Goal: Task Accomplishment & Management: Use online tool/utility

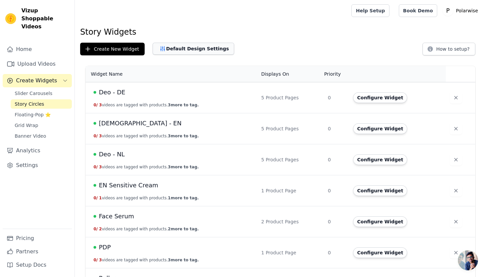
click at [180, 50] on button "Default Design Settings" at bounding box center [193, 49] width 81 height 12
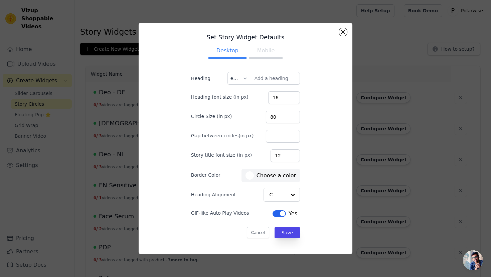
click at [260, 49] on button "Mobile" at bounding box center [265, 51] width 33 height 15
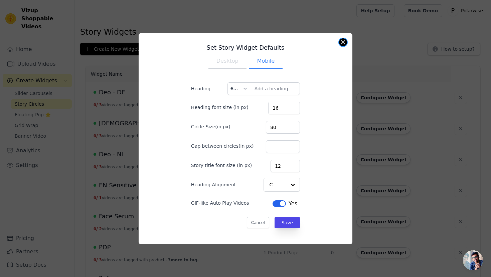
click at [343, 44] on button "Close modal" at bounding box center [343, 42] width 8 height 8
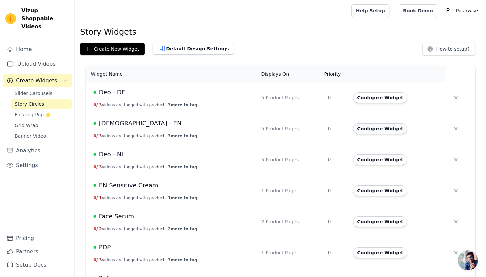
click at [389, 130] on button "Configure Widget" at bounding box center [380, 129] width 54 height 11
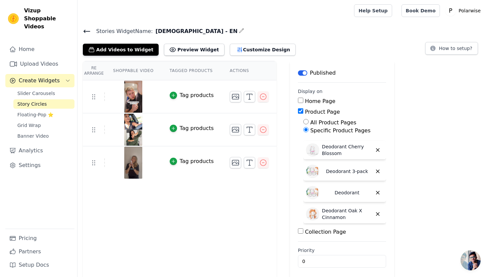
scroll to position [38, 0]
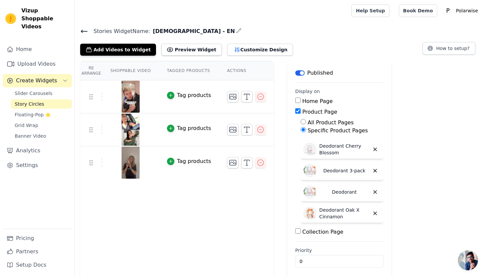
click at [83, 30] on icon at bounding box center [84, 31] width 8 height 8
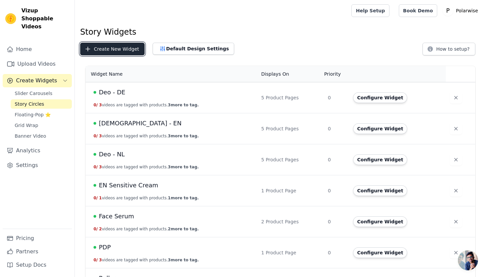
click at [110, 50] on button "Create New Widget" at bounding box center [112, 49] width 64 height 13
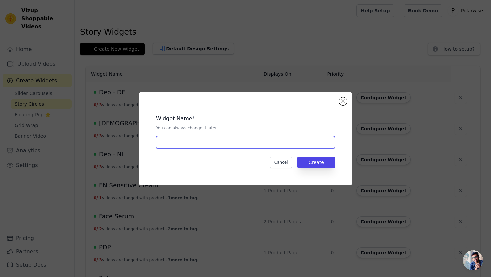
click at [210, 146] on input "text" at bounding box center [245, 142] width 179 height 13
type input "Serum - EN"
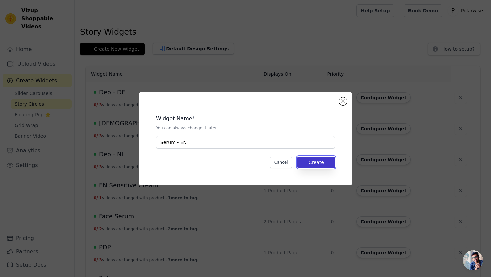
click at [320, 160] on button "Create" at bounding box center [316, 162] width 38 height 11
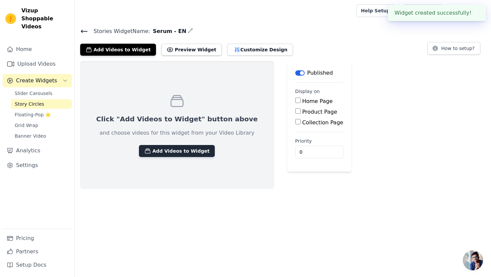
click at [169, 148] on button "Add Videos to Widget" at bounding box center [177, 151] width 76 height 12
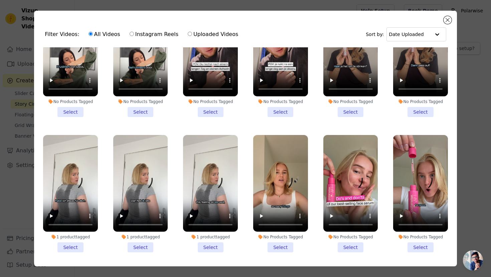
scroll to position [201, 0]
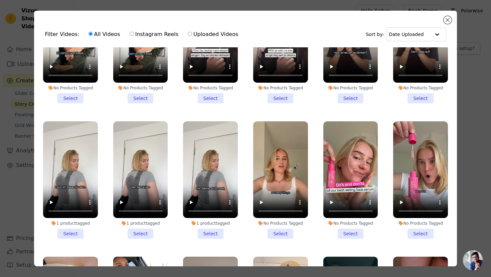
click at [346, 225] on li "No Products Tagged Select" at bounding box center [350, 181] width 55 height 118
click at [0, 0] on input "No Products Tagged Select" at bounding box center [0, 0] width 0 height 0
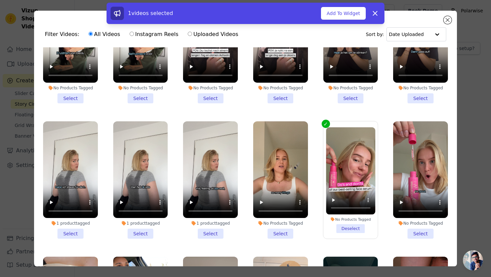
click at [417, 228] on li "No Products Tagged Select" at bounding box center [420, 181] width 55 height 118
click at [0, 0] on input "No Products Tagged Select" at bounding box center [0, 0] width 0 height 0
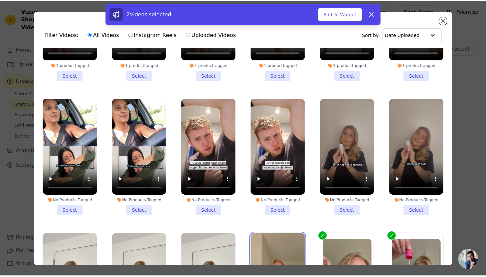
scroll to position [0, 0]
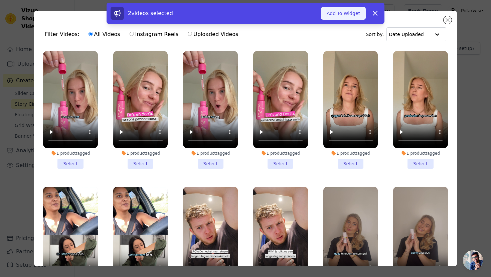
click at [343, 12] on button "Add To Widget" at bounding box center [343, 13] width 45 height 13
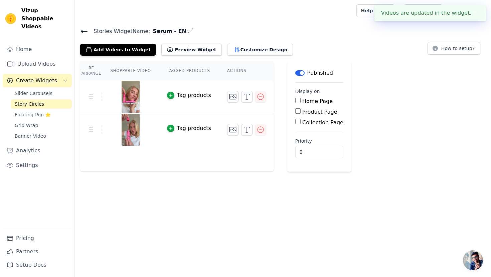
click at [296, 110] on input "Product Page" at bounding box center [297, 111] width 5 height 5
checkbox input "true"
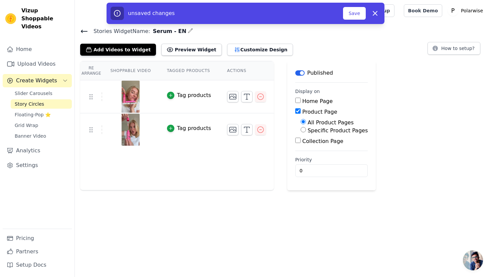
click at [301, 130] on input "Specific Product Pages" at bounding box center [303, 129] width 5 height 5
radio input "true"
click at [311, 143] on button "Select Products" at bounding box center [323, 145] width 45 height 11
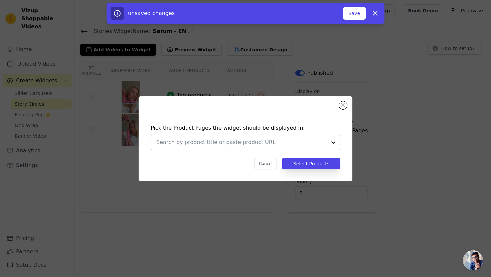
click at [274, 137] on div at bounding box center [241, 142] width 170 height 15
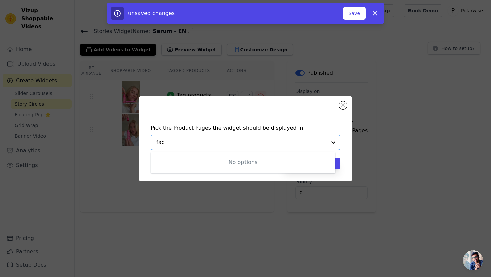
type input "face"
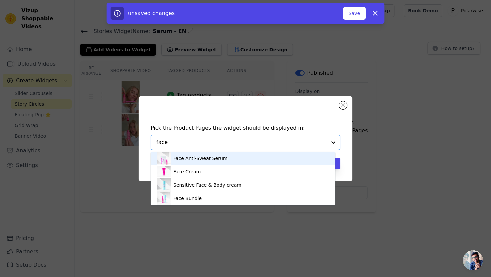
click at [235, 161] on div "Face Anti-Sweat Serum" at bounding box center [242, 158] width 171 height 13
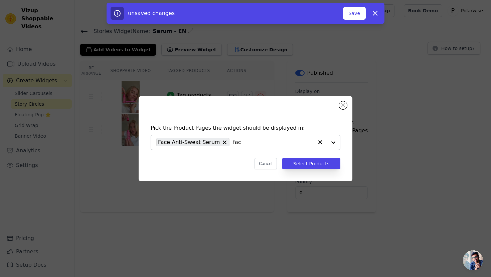
type input "face"
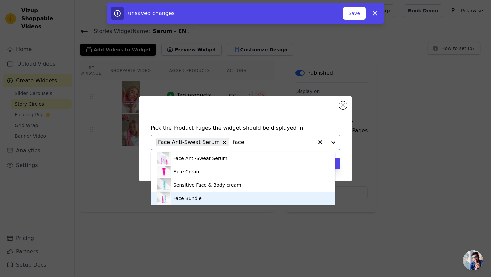
click at [215, 198] on div "Face Bundle" at bounding box center [242, 198] width 171 height 13
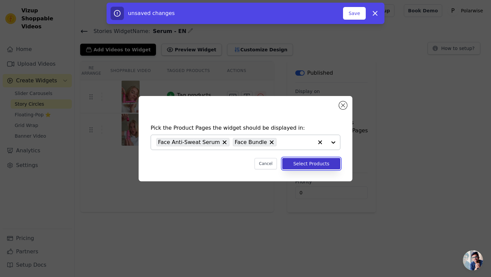
click at [300, 162] on button "Select Products" at bounding box center [311, 163] width 58 height 11
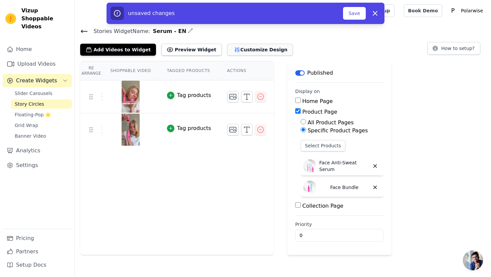
click at [238, 50] on button "Customize Design" at bounding box center [260, 50] width 66 height 12
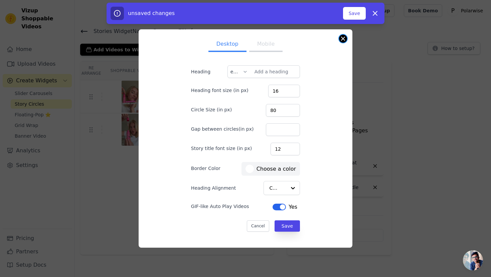
click at [344, 41] on button "Close modal" at bounding box center [343, 39] width 8 height 8
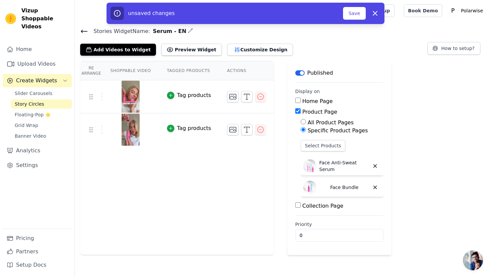
click at [85, 32] on icon at bounding box center [84, 31] width 8 height 8
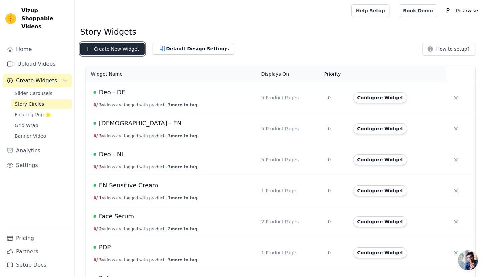
click at [121, 48] on button "Create New Widget" at bounding box center [112, 49] width 64 height 13
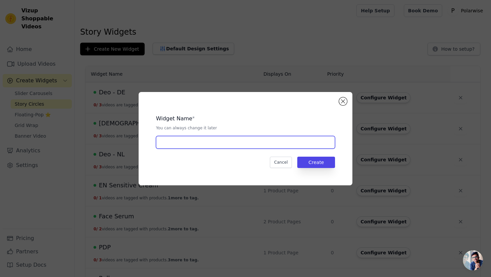
click at [212, 146] on input "text" at bounding box center [245, 142] width 179 height 13
type input "Serum - [GEOGRAPHIC_DATA]"
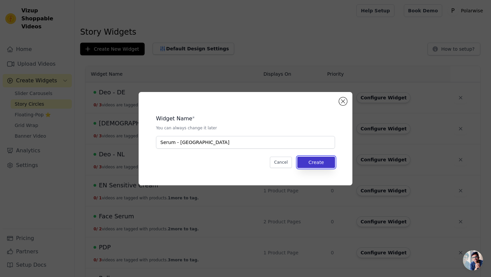
click at [320, 164] on button "Create" at bounding box center [316, 162] width 38 height 11
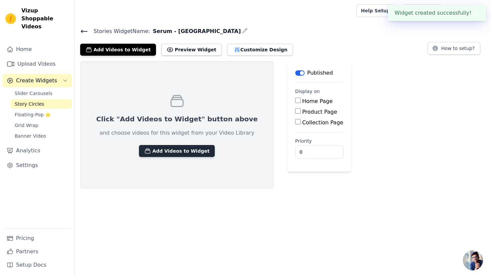
click at [172, 149] on button "Add Videos to Widget" at bounding box center [177, 151] width 76 height 12
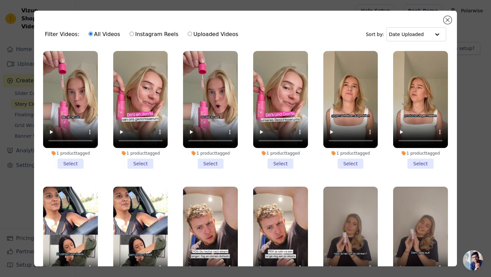
click at [71, 159] on li "1 product tagged Select" at bounding box center [70, 110] width 55 height 118
click at [0, 0] on input "1 product tagged Select" at bounding box center [0, 0] width 0 height 0
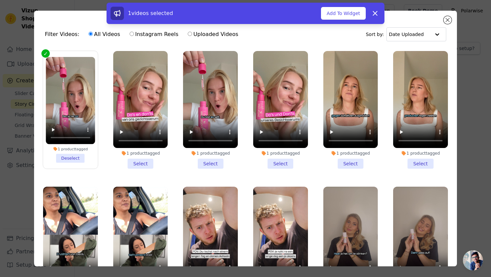
click at [141, 161] on li "1 product tagged Select" at bounding box center [140, 110] width 55 height 118
click at [0, 0] on input "1 product tagged Select" at bounding box center [0, 0] width 0 height 0
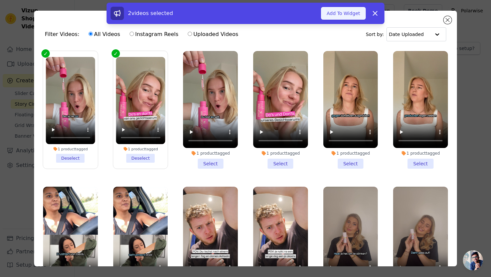
click at [350, 16] on button "Add To Widget" at bounding box center [343, 13] width 45 height 13
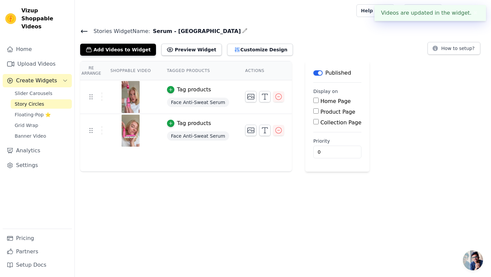
click at [314, 110] on input "Product Page" at bounding box center [315, 111] width 5 height 5
checkbox input "true"
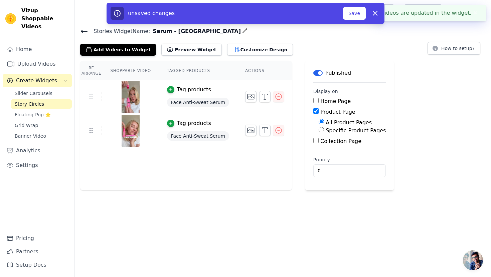
click at [322, 130] on div "Specific Product Pages" at bounding box center [352, 131] width 67 height 8
click at [320, 130] on input "Specific Product Pages" at bounding box center [321, 129] width 5 height 5
radio input "true"
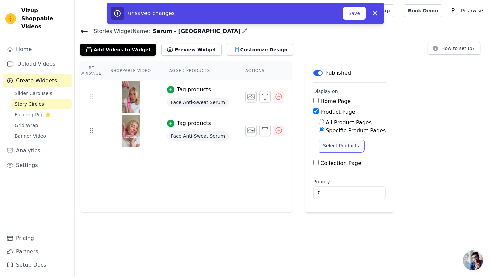
click at [333, 146] on button "Select Products" at bounding box center [341, 145] width 45 height 11
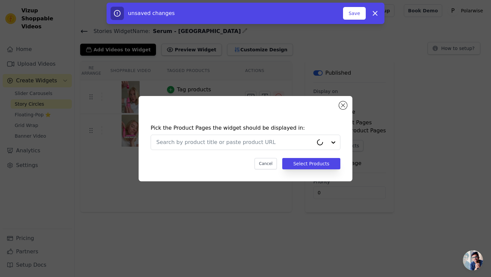
click at [254, 133] on div "Pick the Product Pages the widget should be displayed in: Cancel Select Products" at bounding box center [245, 147] width 203 height 59
click at [257, 142] on input "text" at bounding box center [234, 143] width 157 height 8
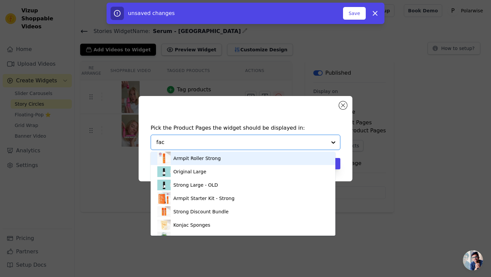
type input "face"
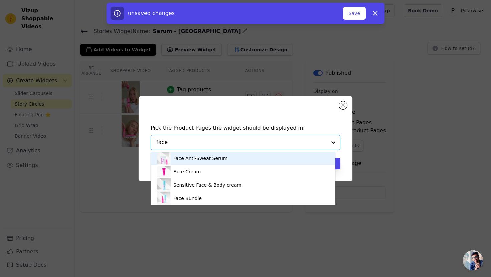
click at [224, 160] on div "Face Anti-Sweat Serum" at bounding box center [242, 158] width 171 height 13
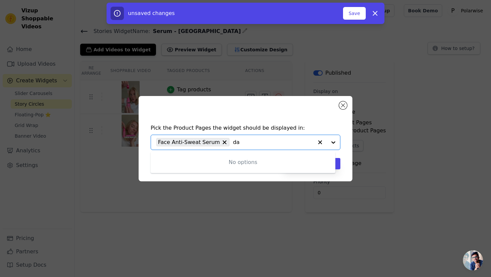
type input "d"
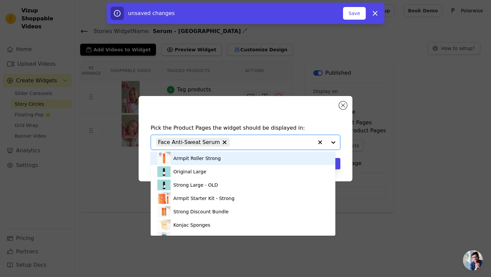
type input "a"
type input "face"
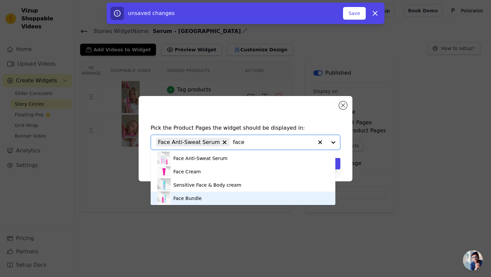
click at [214, 200] on div "Face Bundle" at bounding box center [242, 198] width 171 height 13
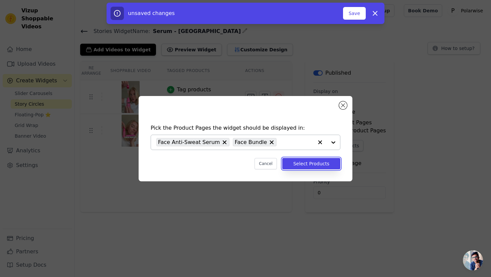
drag, startPoint x: 315, startPoint y: 165, endPoint x: 314, endPoint y: 161, distance: 3.5
click at [315, 164] on button "Select Products" at bounding box center [311, 163] width 58 height 11
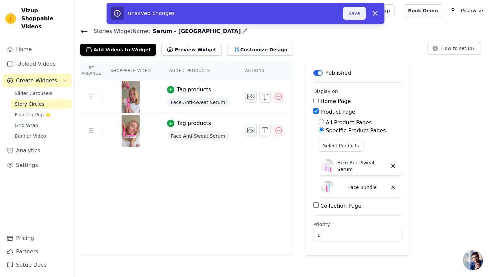
click at [355, 9] on button "Save" at bounding box center [354, 13] width 23 height 13
click at [357, 15] on button "Save" at bounding box center [354, 13] width 23 height 13
click at [352, 14] on button "Save" at bounding box center [354, 13] width 23 height 13
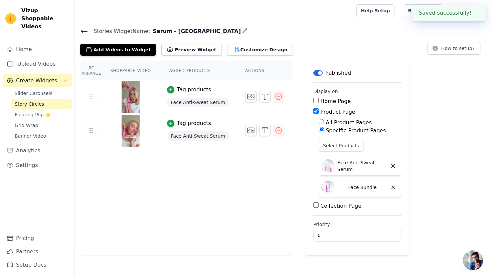
click at [85, 28] on icon at bounding box center [84, 31] width 8 height 8
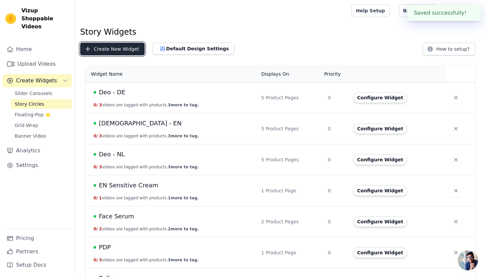
click at [122, 46] on button "Create New Widget" at bounding box center [112, 49] width 64 height 13
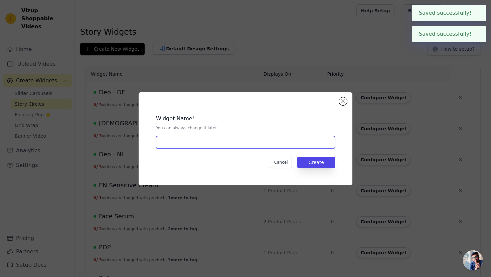
click at [189, 142] on input "text" at bounding box center [245, 142] width 179 height 13
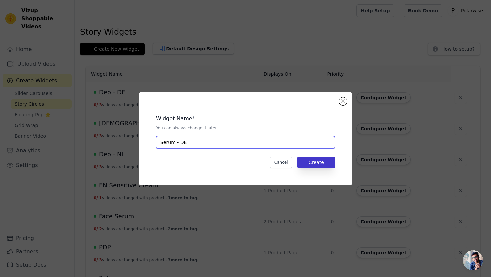
type input "Serum - DE"
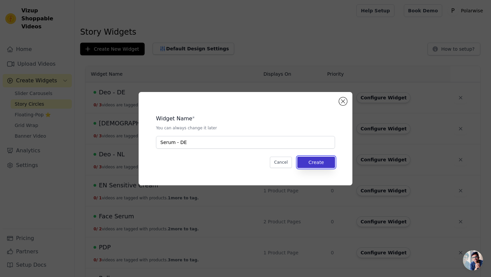
click at [316, 159] on button "Create" at bounding box center [316, 162] width 38 height 11
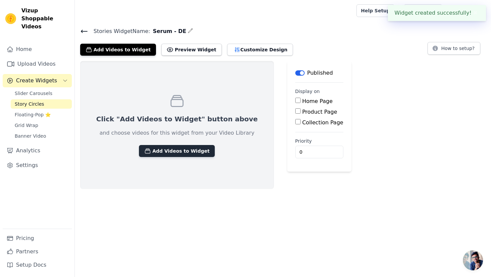
click at [172, 153] on button "Add Videos to Widget" at bounding box center [177, 151] width 76 height 12
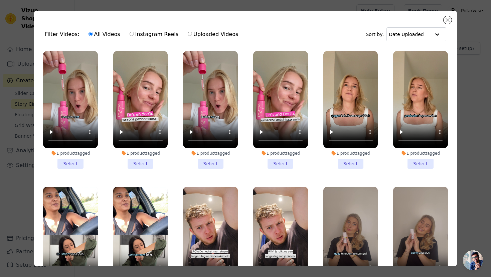
click at [209, 160] on li "1 product tagged Select" at bounding box center [210, 110] width 55 height 118
click at [0, 0] on input "1 product tagged Select" at bounding box center [0, 0] width 0 height 0
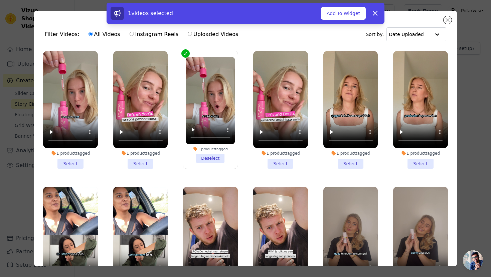
click at [270, 163] on li "1 product tagged Select" at bounding box center [280, 110] width 55 height 118
click at [0, 0] on input "1 product tagged Select" at bounding box center [0, 0] width 0 height 0
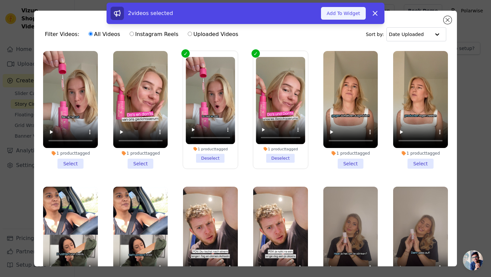
click at [350, 18] on button "Add To Widget" at bounding box center [343, 13] width 45 height 13
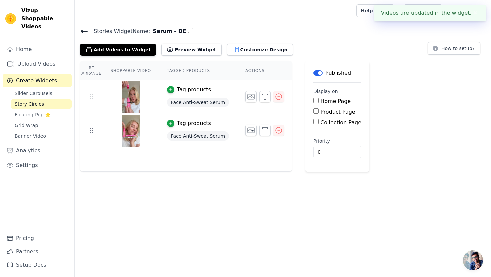
click at [313, 113] on input "Product Page" at bounding box center [315, 111] width 5 height 5
checkbox input "true"
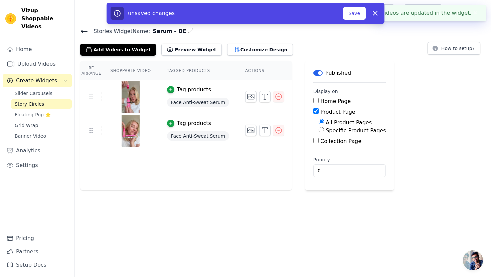
click at [319, 129] on input "Specific Product Pages" at bounding box center [321, 129] width 5 height 5
radio input "true"
click at [332, 150] on button "Select Products" at bounding box center [341, 145] width 45 height 11
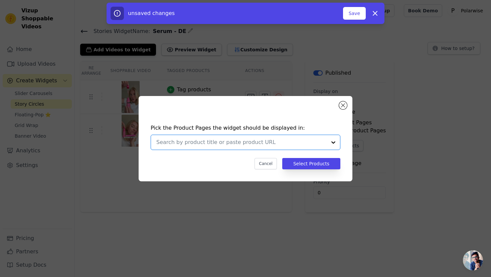
click at [247, 143] on input "text" at bounding box center [241, 143] width 170 height 8
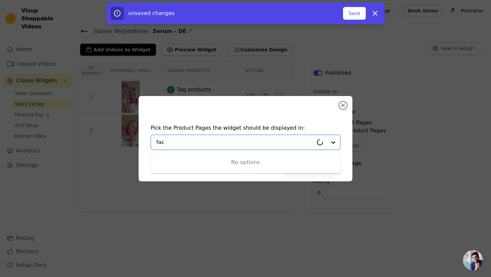
type input "face"
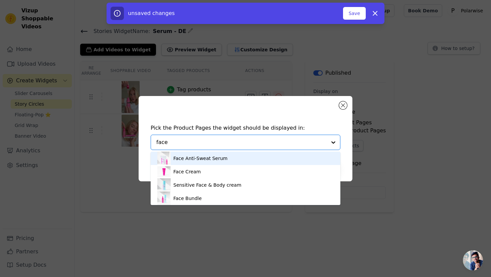
click at [241, 156] on div "Face Anti-Sweat Serum" at bounding box center [245, 158] width 176 height 13
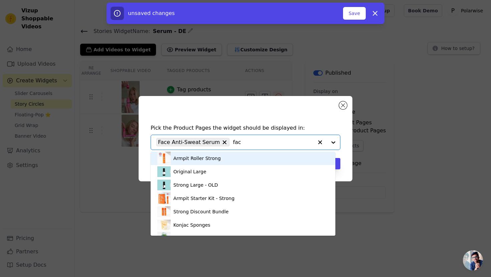
type input "face"
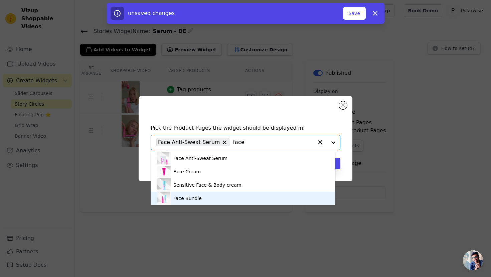
click at [209, 199] on div "Face Bundle" at bounding box center [242, 198] width 171 height 13
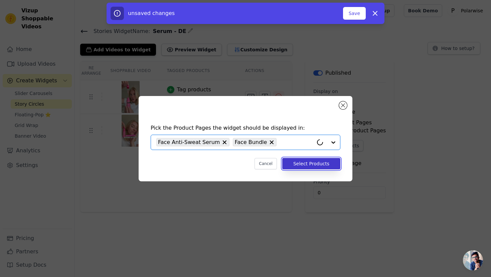
click at [302, 166] on button "Select Products" at bounding box center [311, 163] width 58 height 11
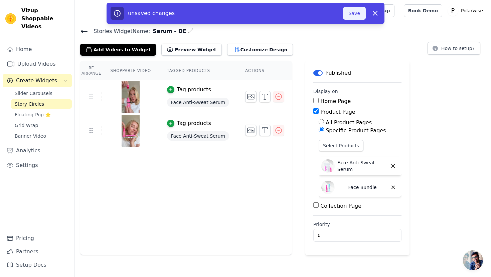
click at [353, 12] on button "Save" at bounding box center [354, 13] width 23 height 13
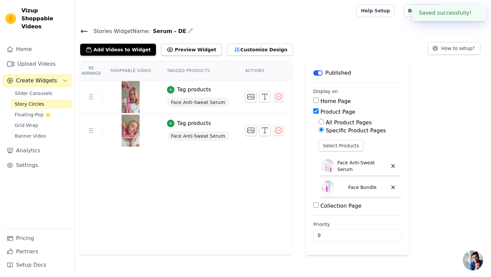
click at [84, 32] on icon at bounding box center [84, 31] width 8 height 8
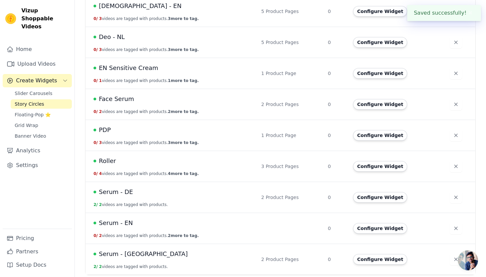
scroll to position [118, 0]
click at [393, 227] on button "Configure Widget" at bounding box center [380, 228] width 54 height 11
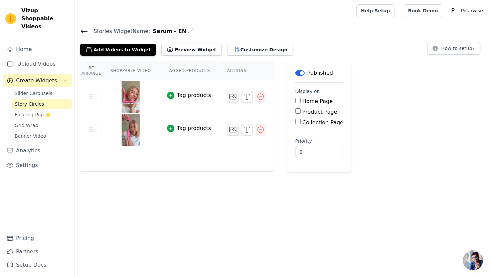
click at [297, 113] on input "Product Page" at bounding box center [297, 111] width 5 height 5
checkbox input "true"
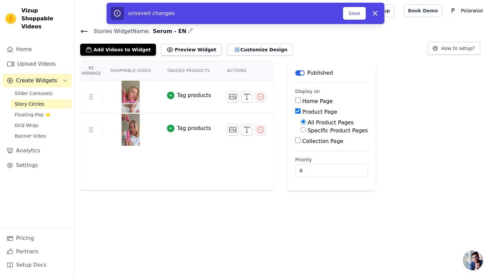
click at [305, 132] on div "Specific Product Pages" at bounding box center [334, 131] width 67 height 8
click at [301, 131] on input "Specific Product Pages" at bounding box center [303, 129] width 5 height 5
radio input "true"
click at [307, 145] on button "Select Products" at bounding box center [323, 145] width 45 height 11
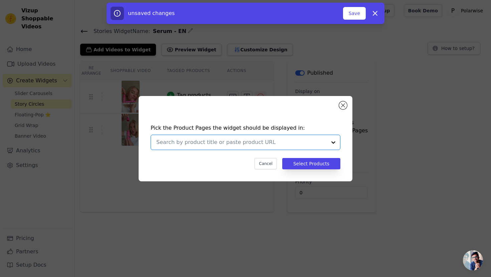
click at [242, 139] on input "text" at bounding box center [241, 143] width 170 height 8
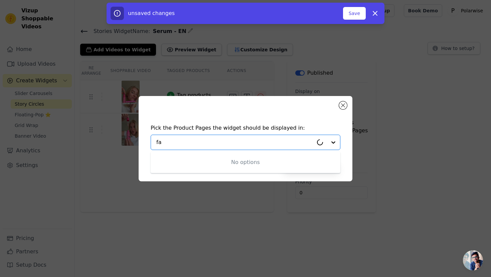
type input "fac"
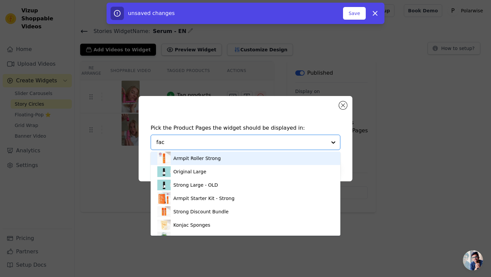
click at [217, 159] on div "Armpit Roller Strong" at bounding box center [196, 158] width 47 height 7
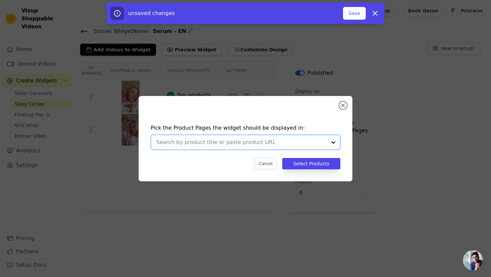
click at [210, 142] on input "text" at bounding box center [241, 143] width 170 height 8
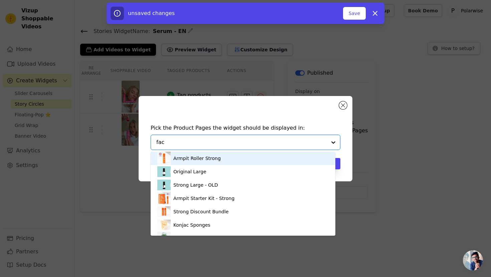
type input "face"
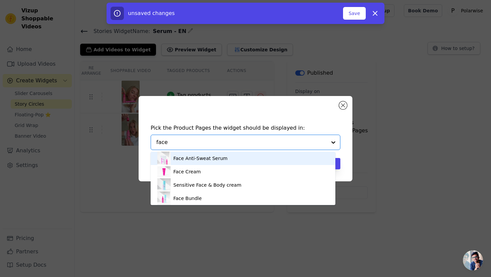
click at [230, 157] on div "Face Anti-Sweat Serum" at bounding box center [242, 158] width 171 height 13
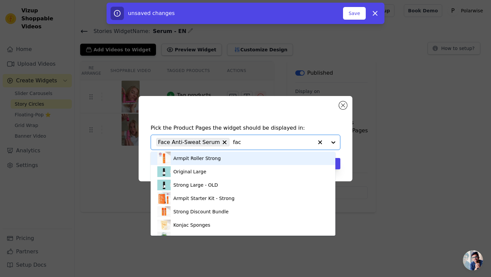
type input "face"
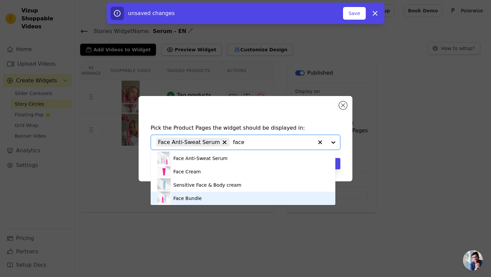
click at [227, 195] on div "Face Bundle" at bounding box center [242, 198] width 171 height 13
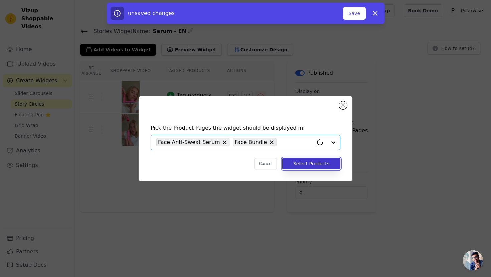
click at [307, 168] on button "Select Products" at bounding box center [311, 163] width 58 height 11
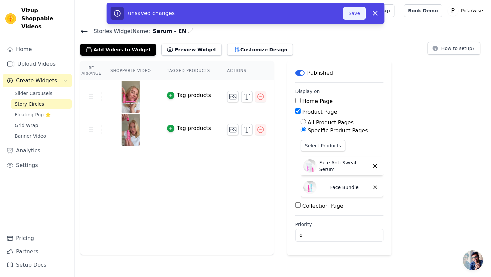
click at [356, 11] on button "Save" at bounding box center [354, 13] width 23 height 13
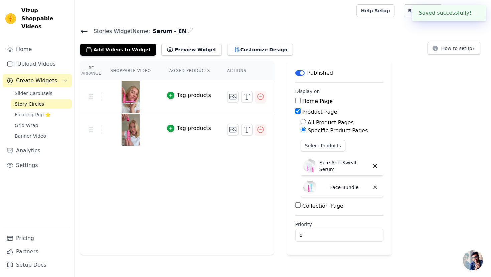
click at [84, 30] on icon at bounding box center [84, 31] width 8 height 8
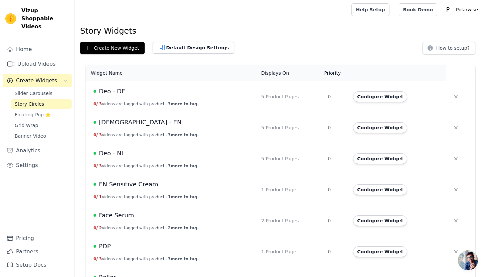
scroll to position [1, 0]
